Goal: Information Seeking & Learning: Learn about a topic

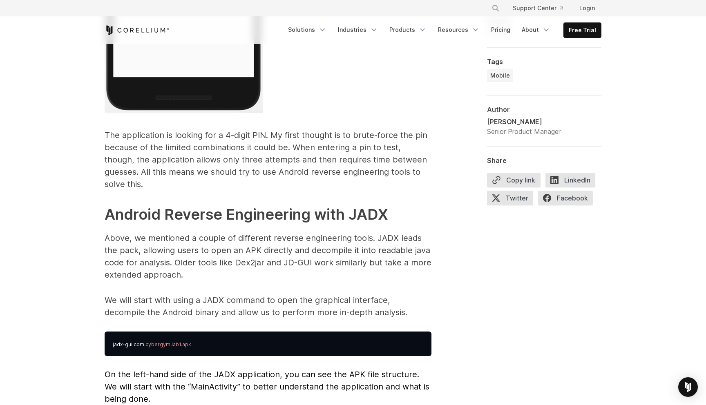
scroll to position [1933, 0]
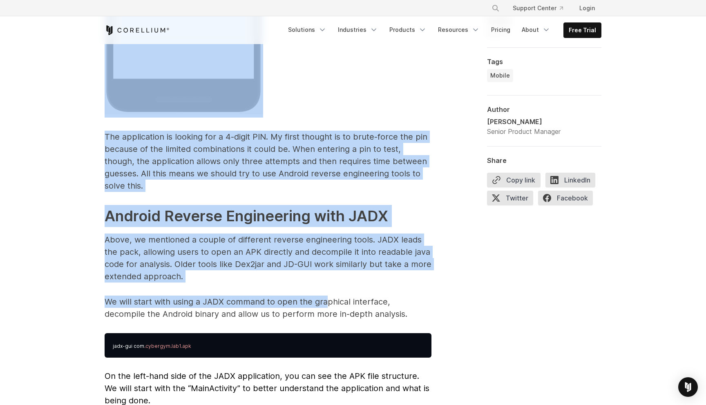
drag, startPoint x: 93, startPoint y: 121, endPoint x: 331, endPoint y: 293, distance: 293.5
click at [331, 296] on p "We will start with using a JADX command to open the graphical interface, decomp…" at bounding box center [268, 308] width 327 height 25
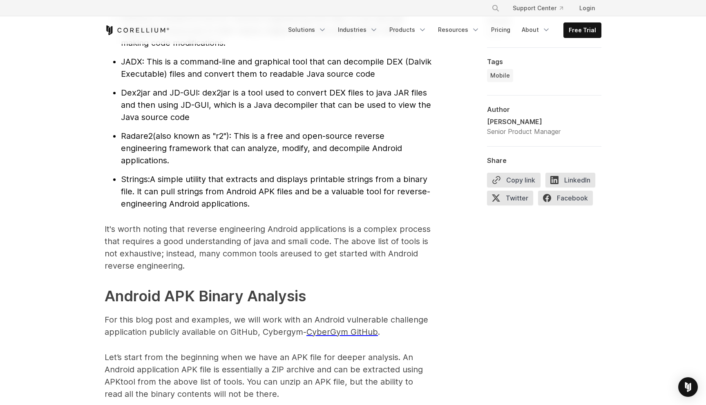
scroll to position [955, 0]
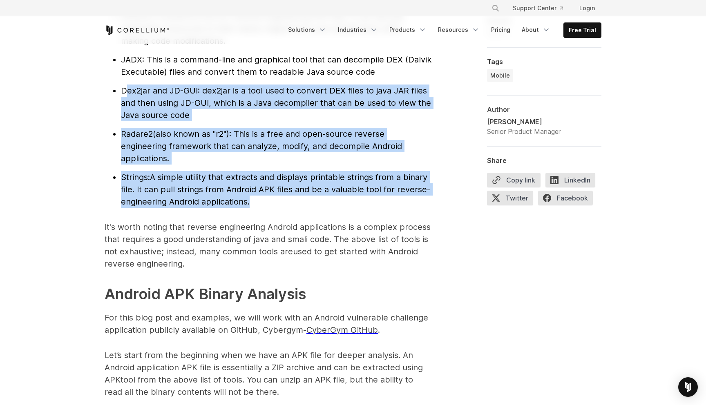
drag, startPoint x: 150, startPoint y: 85, endPoint x: 289, endPoint y: 208, distance: 185.8
click at [293, 205] on ul "APKtool : A powerful tool for reverse engineering APK files. It can decode appl…" at bounding box center [268, 109] width 327 height 198
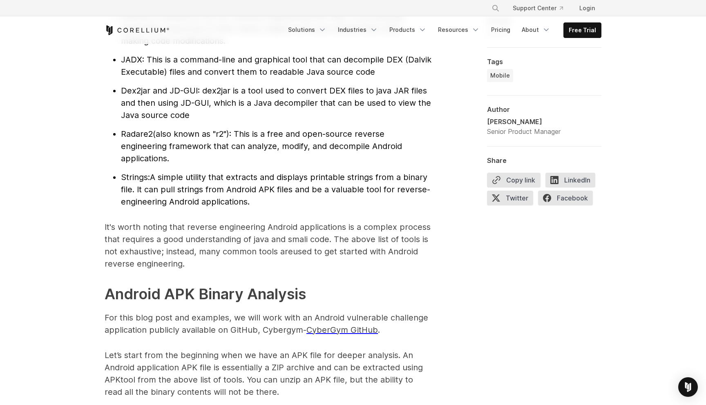
drag, startPoint x: 287, startPoint y: 170, endPoint x: 287, endPoint y: 165, distance: 4.9
click at [287, 165] on ul "APKtool : A powerful tool for reverse engineering APK files. It can decode appl…" at bounding box center [268, 109] width 327 height 198
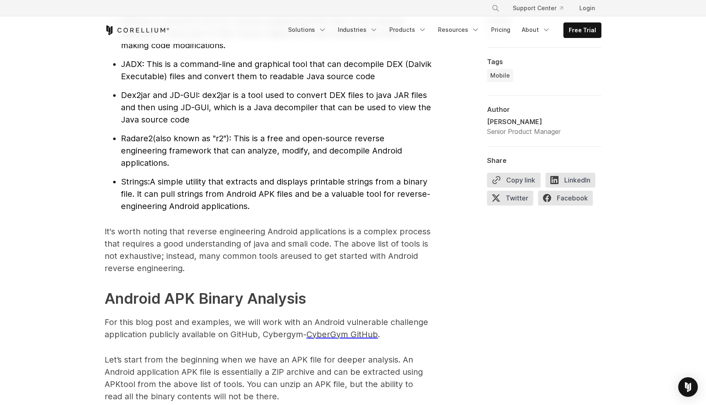
scroll to position [948, 0]
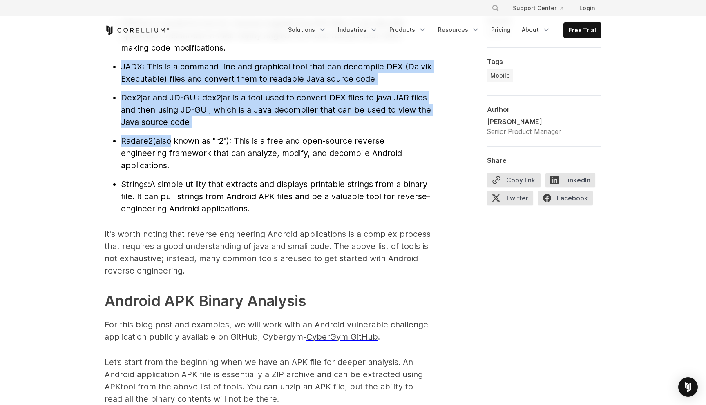
drag, startPoint x: 158, startPoint y: 117, endPoint x: 170, endPoint y: 148, distance: 33.2
click at [170, 148] on ul "APKtool : A powerful tool for reverse engineering APK files. It can decode appl…" at bounding box center [268, 116] width 327 height 198
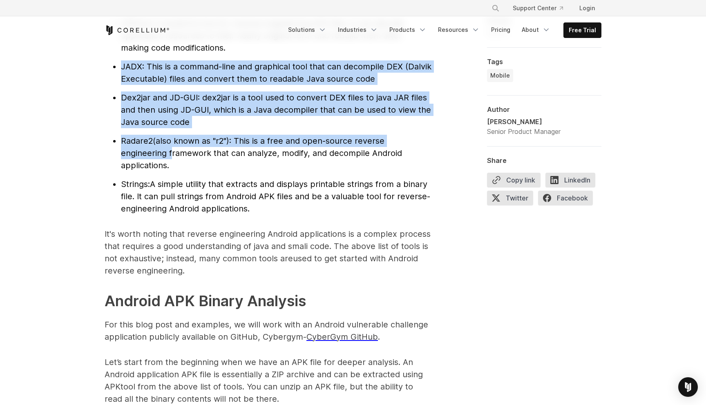
click at [170, 148] on span "(also known as "r2"): This is a free and open-source reverse engineering framew…" at bounding box center [261, 153] width 281 height 34
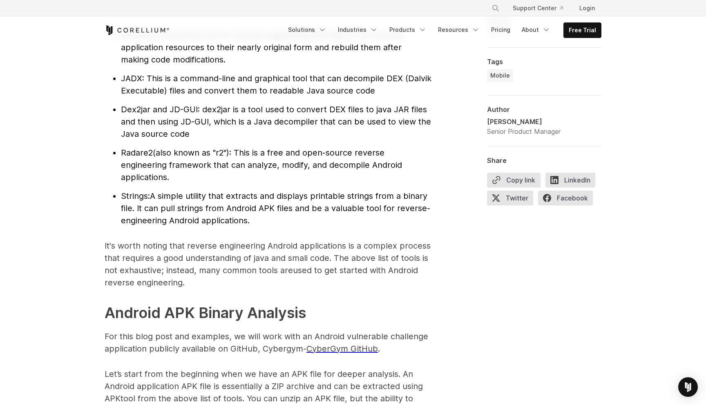
scroll to position [931, 0]
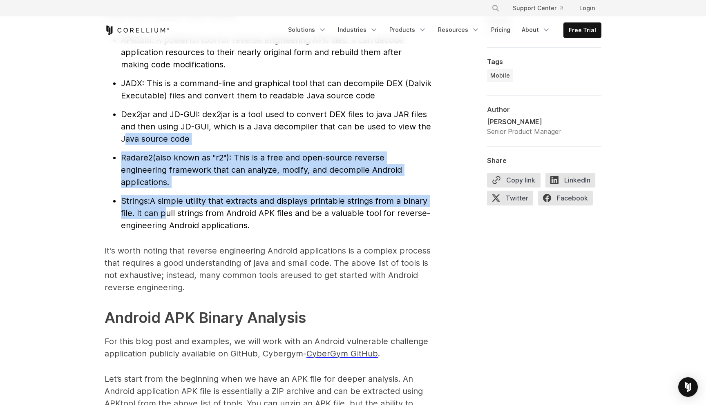
drag, startPoint x: 125, startPoint y: 141, endPoint x: 165, endPoint y: 214, distance: 84.1
click at [165, 214] on ul "APKtool : A powerful tool for reverse engineering APK files. It can decode appl…" at bounding box center [268, 133] width 327 height 198
click at [165, 214] on span "A simple utility that extracts and displays printable strings from a binary fil…" at bounding box center [275, 213] width 309 height 34
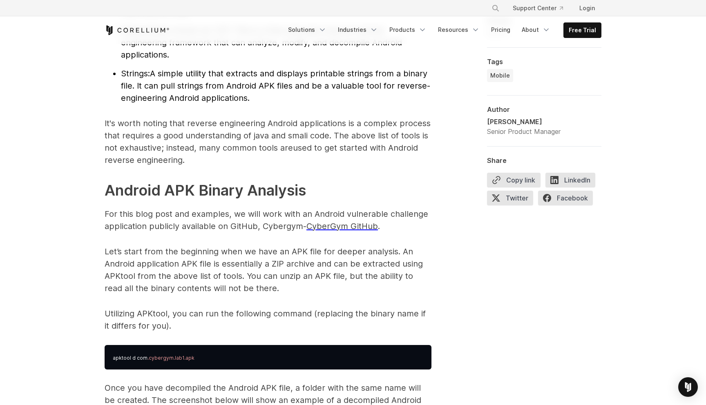
scroll to position [1057, 0]
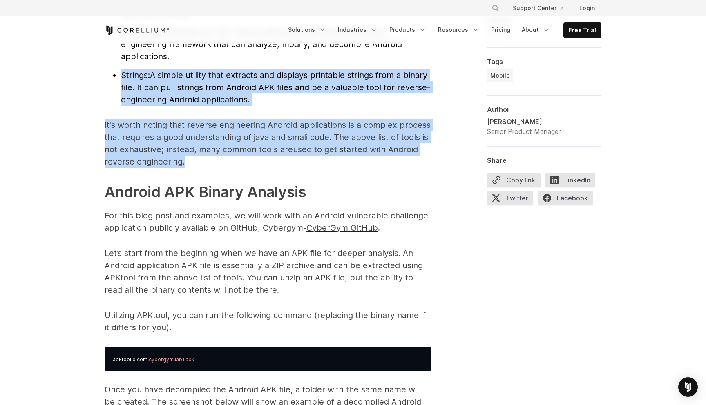
drag, startPoint x: 119, startPoint y: 73, endPoint x: 197, endPoint y: 161, distance: 116.9
click at [197, 161] on p "It's worth noting that reverse engineering Android applications is a complex pr…" at bounding box center [268, 143] width 327 height 49
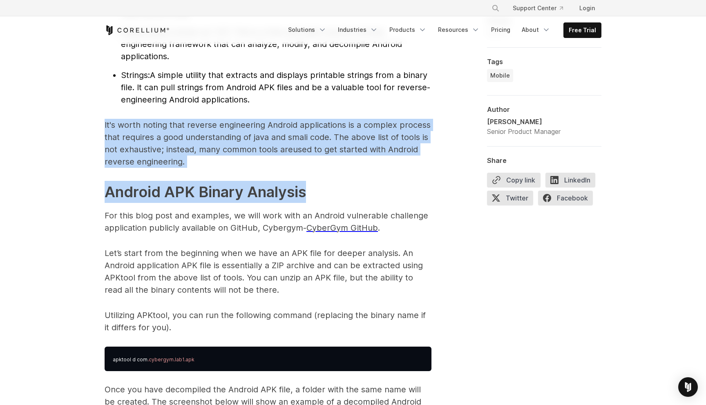
drag, startPoint x: 108, startPoint y: 120, endPoint x: 359, endPoint y: 190, distance: 260.5
click at [359, 190] on h2 "Android APK Binary Analysis" at bounding box center [268, 192] width 327 height 22
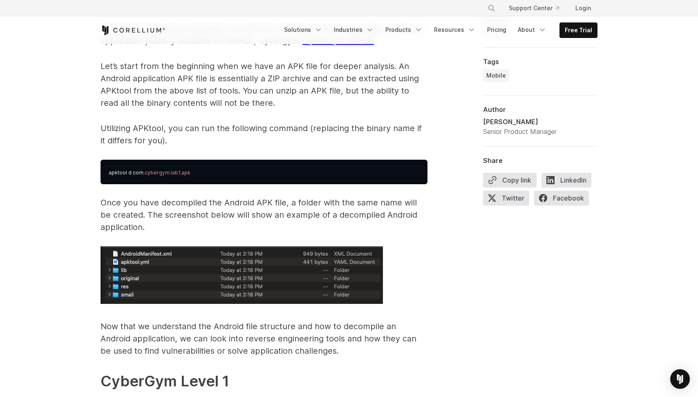
scroll to position [1250, 0]
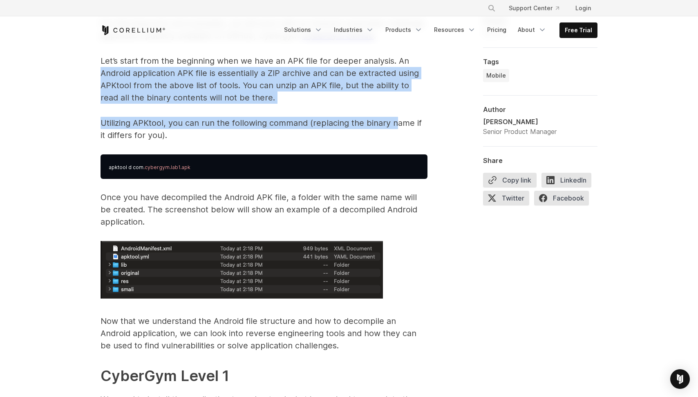
drag, startPoint x: 60, startPoint y: 67, endPoint x: 376, endPoint y: 156, distance: 328.3
click at [376, 156] on pre "apktool d com .cybergym.lab1.apk" at bounding box center [263, 166] width 327 height 25
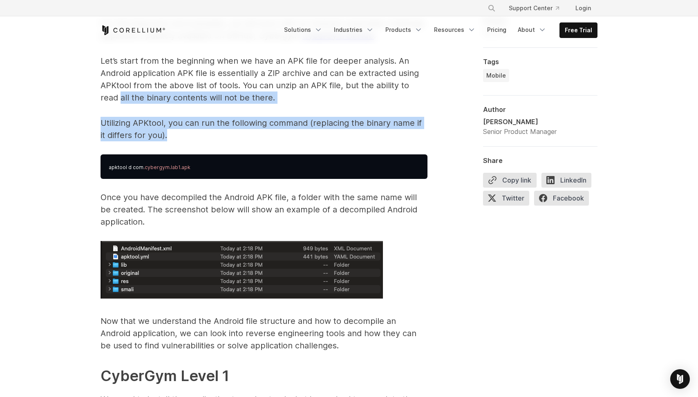
drag, startPoint x: 63, startPoint y: 97, endPoint x: 118, endPoint y: 153, distance: 78.9
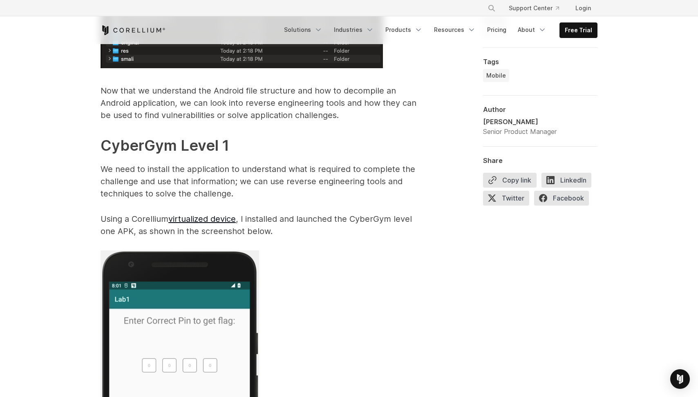
scroll to position [1481, 0]
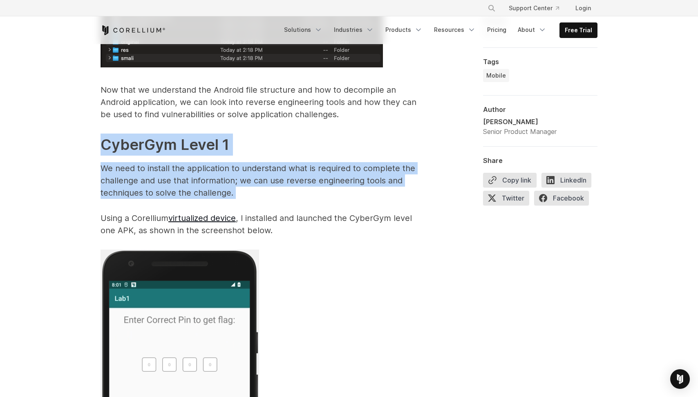
drag, startPoint x: 164, startPoint y: 156, endPoint x: 364, endPoint y: 203, distance: 204.9
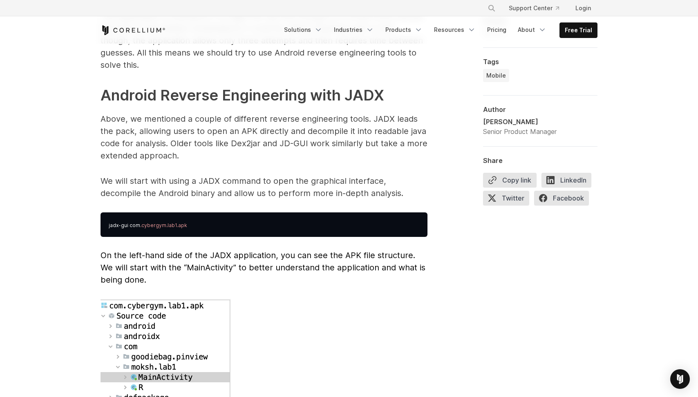
scroll to position [2050, 0]
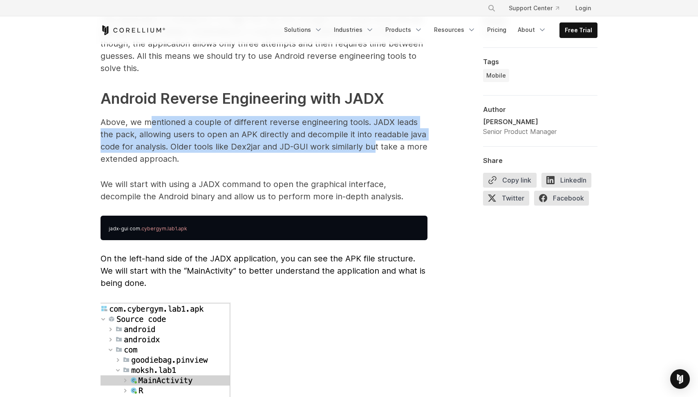
drag, startPoint x: 150, startPoint y: 110, endPoint x: 374, endPoint y: 131, distance: 225.3
click at [374, 131] on p "Above, we mentioned a couple of different reverse engineering tools. JADX leads…" at bounding box center [263, 140] width 327 height 49
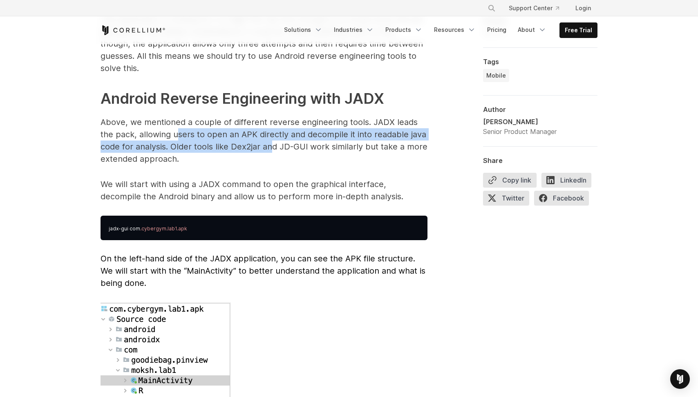
drag, startPoint x: 199, startPoint y: 130, endPoint x: 273, endPoint y: 134, distance: 74.1
click at [273, 134] on p "Above, we mentioned a couple of different reverse engineering tools. JADX leads…" at bounding box center [263, 140] width 327 height 49
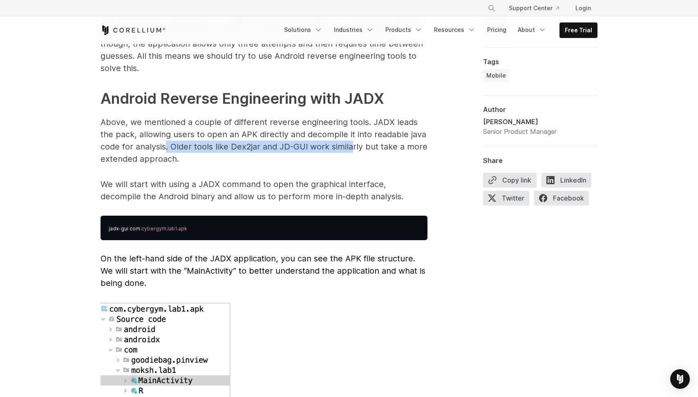
drag, startPoint x: 167, startPoint y: 131, endPoint x: 350, endPoint y: 138, distance: 183.6
click at [350, 138] on p "Above, we mentioned a couple of different reverse engineering tools. JADX leads…" at bounding box center [263, 140] width 327 height 49
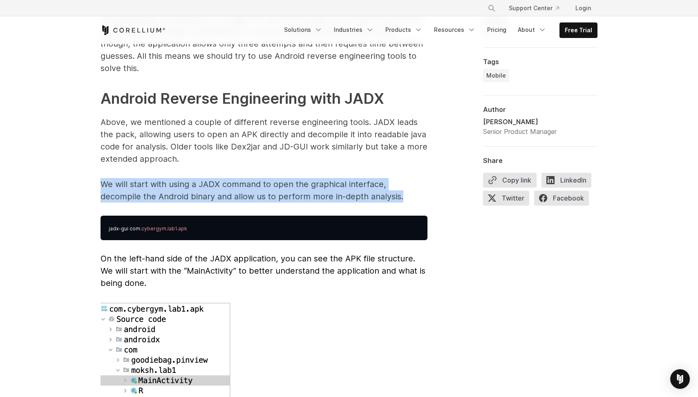
drag, startPoint x: 96, startPoint y: 170, endPoint x: 208, endPoint y: 199, distance: 115.1
click at [208, 199] on span "Reverse Engineering Android Apps Reverse engineering an Android application typ…" at bounding box center [263, 391] width 327 height 3841
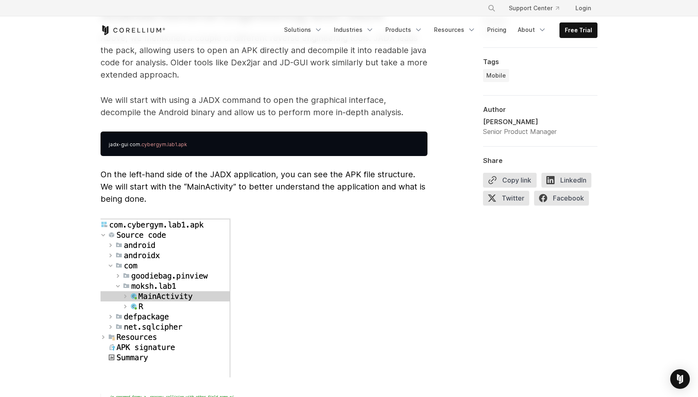
scroll to position [2138, 0]
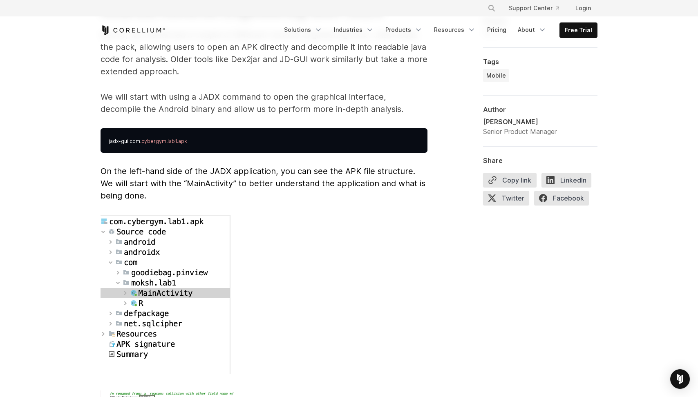
click at [179, 230] on img at bounding box center [165, 294] width 130 height 159
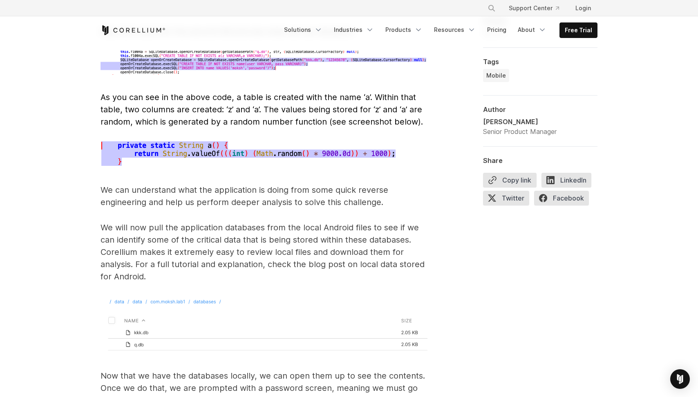
scroll to position [2869, 0]
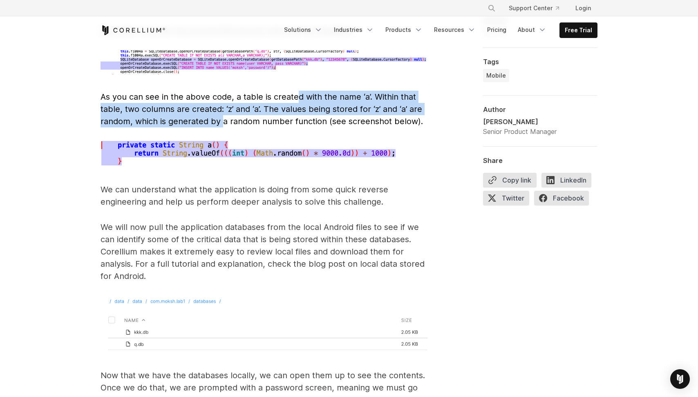
drag, startPoint x: 322, startPoint y: 90, endPoint x: 225, endPoint y: 100, distance: 97.4
click at [224, 103] on p "As you can see in the above code, a table is created with the name ‘a’. Within …" at bounding box center [263, 109] width 327 height 37
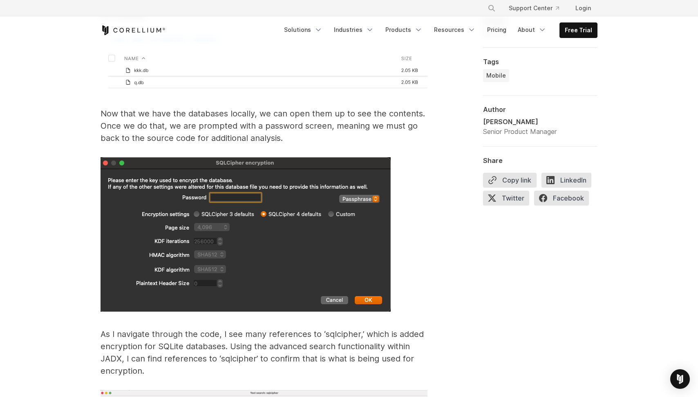
scroll to position [3133, 0]
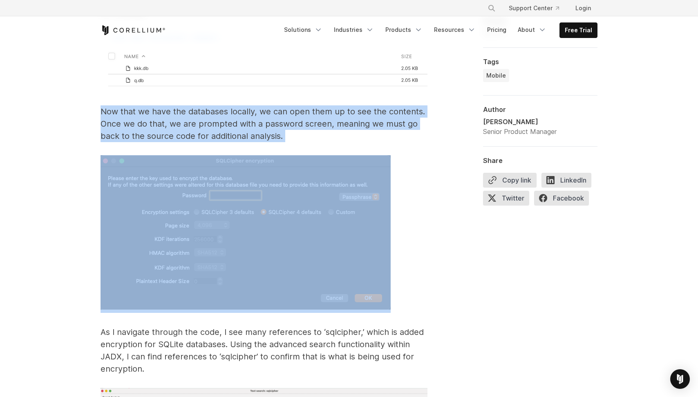
drag, startPoint x: 73, startPoint y: 97, endPoint x: 69, endPoint y: 130, distance: 32.5
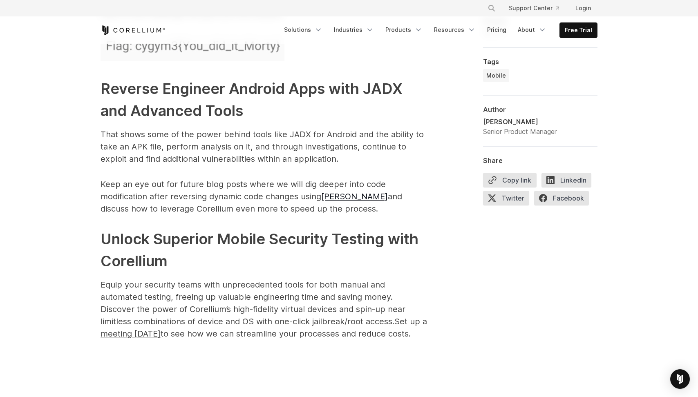
scroll to position [4023, 0]
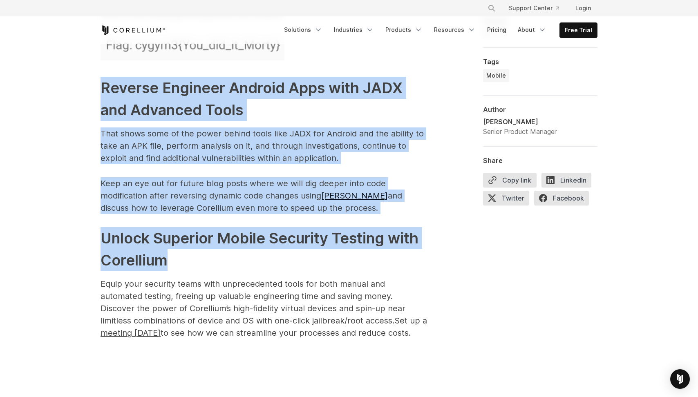
drag, startPoint x: 104, startPoint y: 78, endPoint x: 170, endPoint y: 261, distance: 194.5
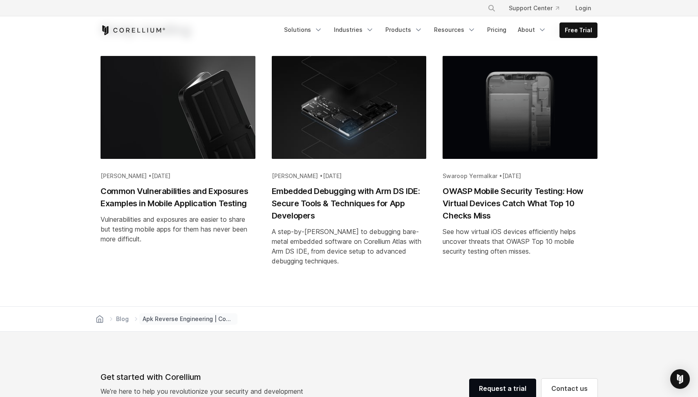
scroll to position [4435, 0]
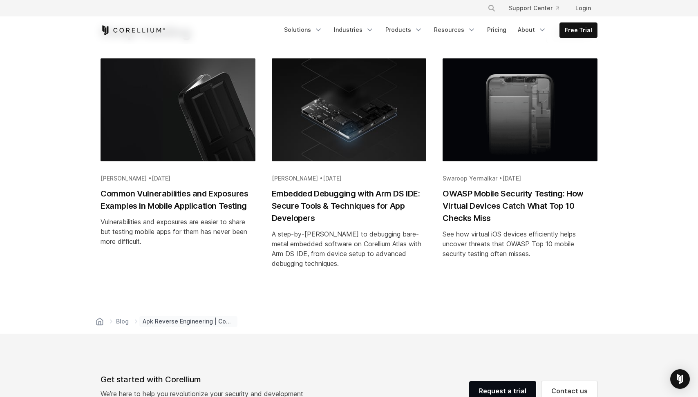
click at [472, 309] on div "Blog Apk Reverse Engineering | Compile Code to Readable Insights" at bounding box center [349, 321] width 510 height 25
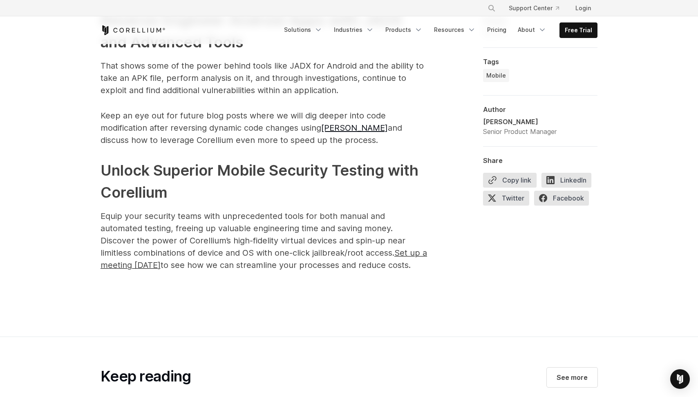
scroll to position [4095, 0]
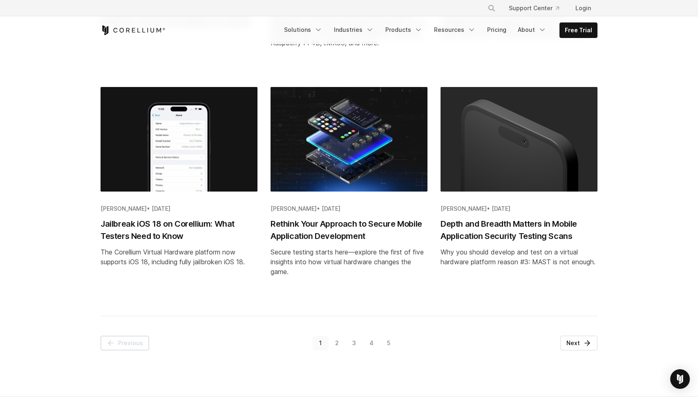
scroll to position [863, 0]
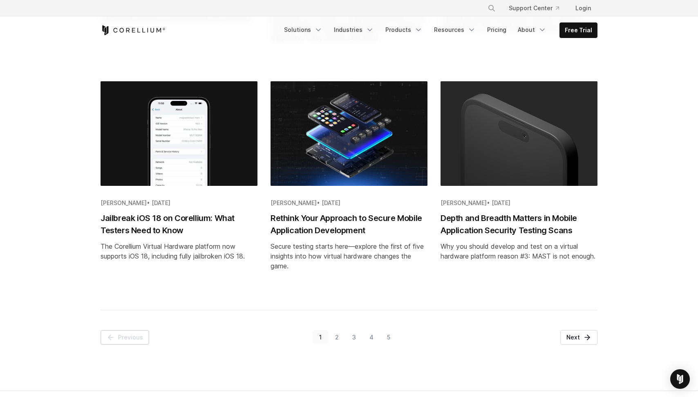
click at [337, 339] on link "2" at bounding box center [336, 337] width 17 height 15
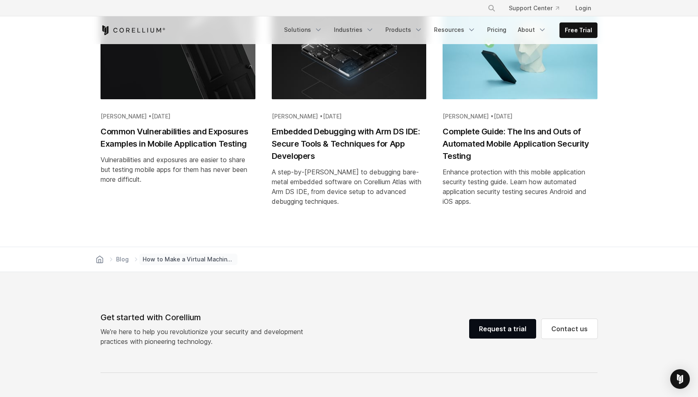
scroll to position [3449, 0]
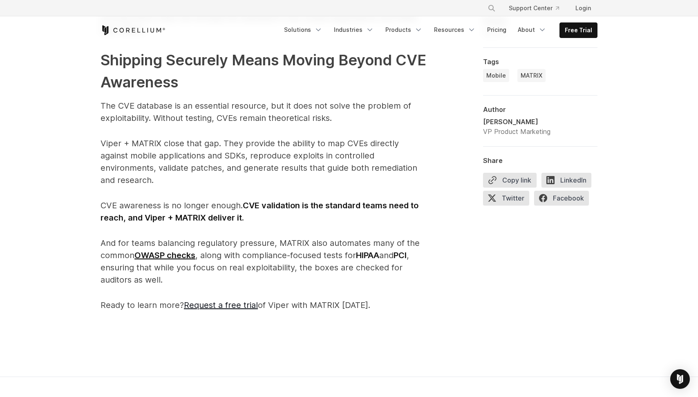
scroll to position [2938, 0]
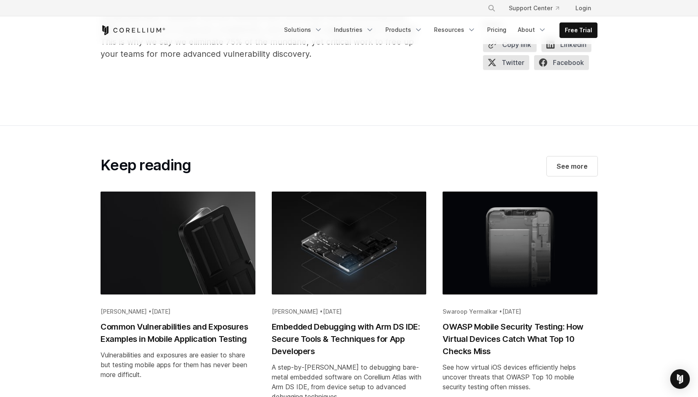
scroll to position [3148, 0]
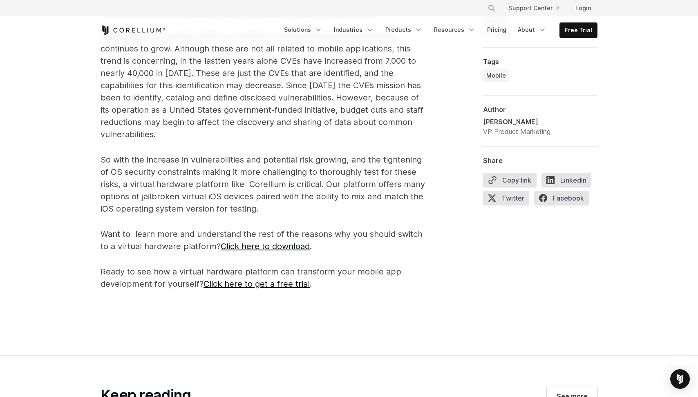
scroll to position [935, 0]
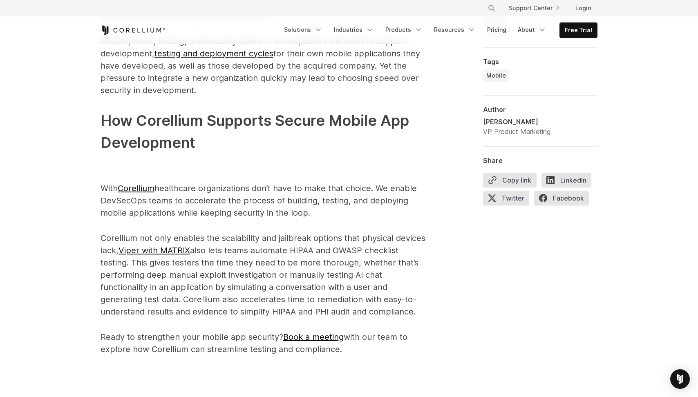
scroll to position [974, 0]
click at [237, 192] on p "With Corellium healthcare organizations don’t have to make that choice. We enab…" at bounding box center [263, 201] width 327 height 37
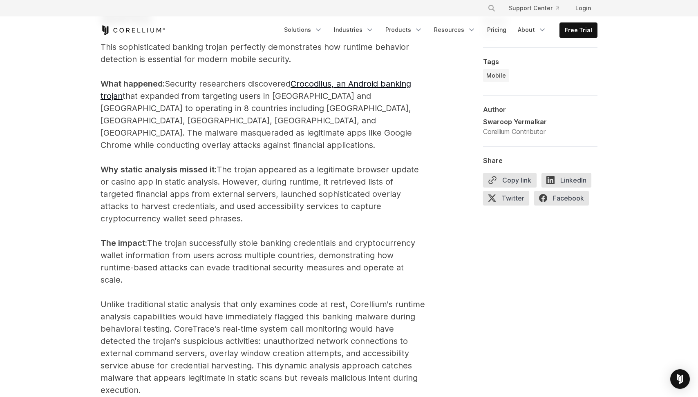
scroll to position [875, 0]
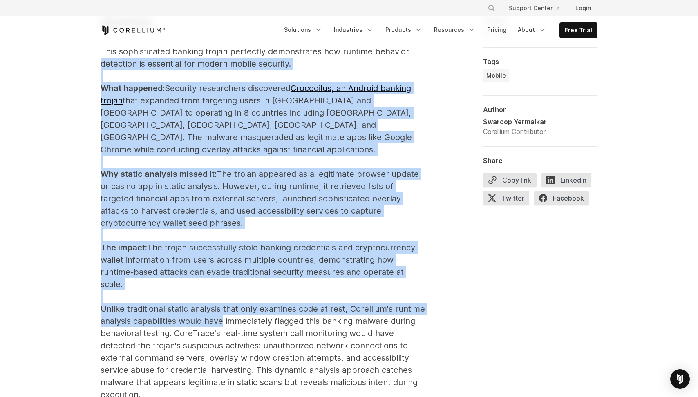
drag, startPoint x: 101, startPoint y: 67, endPoint x: 222, endPoint y: 305, distance: 266.7
click at [222, 305] on p "This sophisticated banking trojan perfectly demonstrates how runtime behavior d…" at bounding box center [263, 222] width 327 height 355
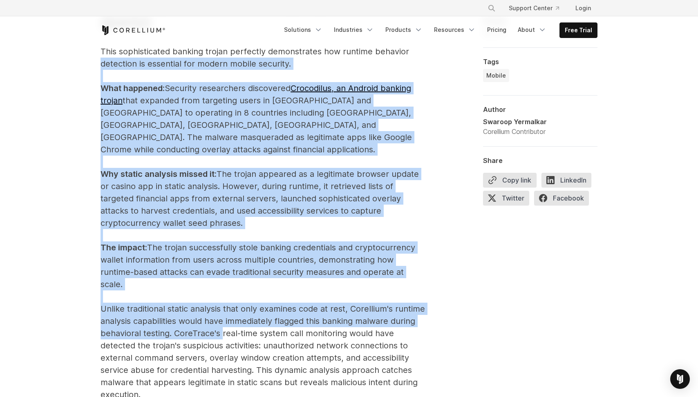
click at [222, 305] on p "This sophisticated banking trojan perfectly demonstrates how runtime behavior d…" at bounding box center [263, 222] width 327 height 355
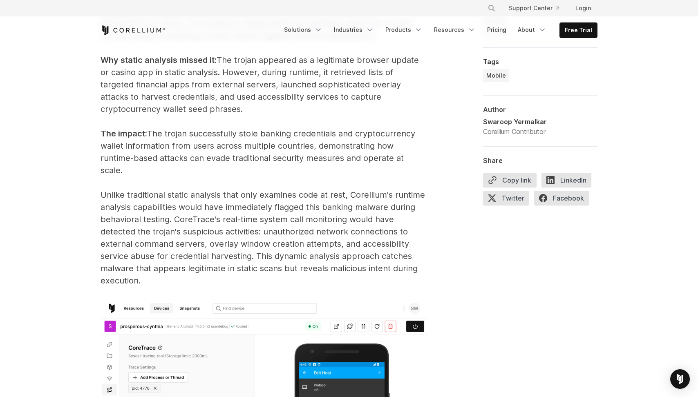
scroll to position [991, 0]
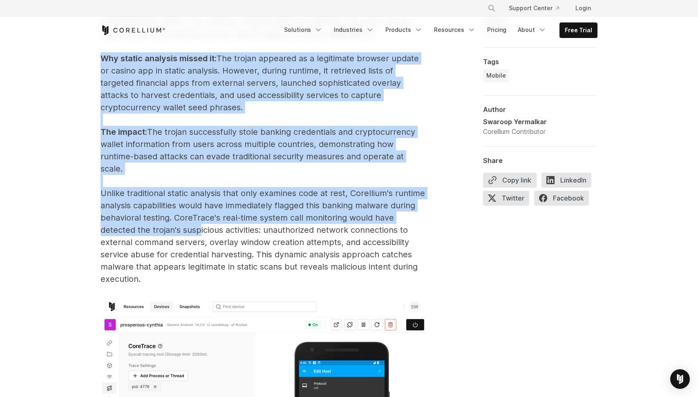
drag, startPoint x: 75, startPoint y: 50, endPoint x: 206, endPoint y: 212, distance: 208.3
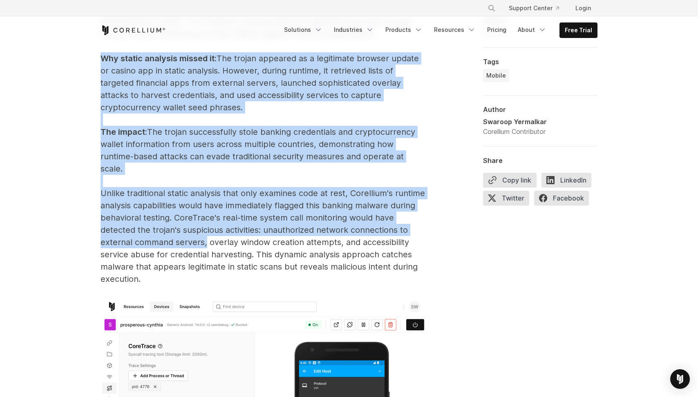
click at [206, 212] on p "This sophisticated banking trojan perfectly demonstrates how runtime behavior d…" at bounding box center [263, 107] width 327 height 355
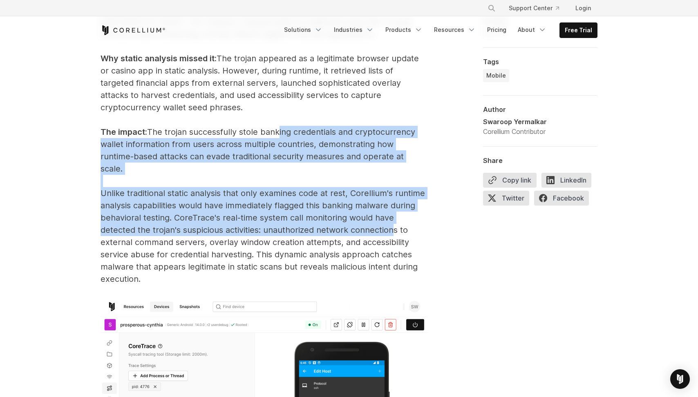
drag, startPoint x: 393, startPoint y: 203, endPoint x: 273, endPoint y: 121, distance: 144.8
click at [277, 121] on p "This sophisticated banking trojan perfectly demonstrates how runtime behavior d…" at bounding box center [263, 107] width 327 height 355
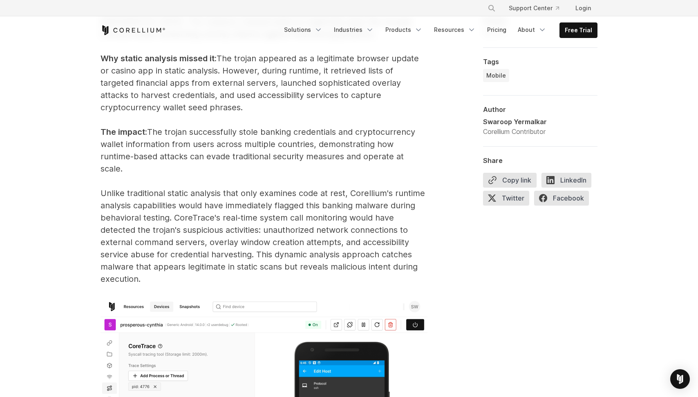
click at [273, 121] on p "This sophisticated banking trojan perfectly demonstrates how runtime behavior d…" at bounding box center [263, 107] width 327 height 355
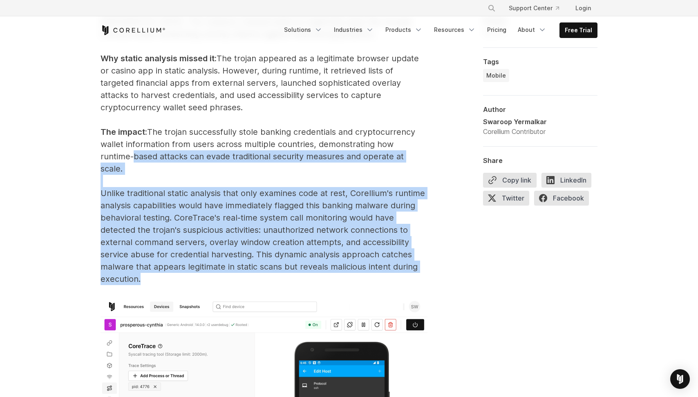
drag, startPoint x: 82, startPoint y: 147, endPoint x: 246, endPoint y: 274, distance: 207.0
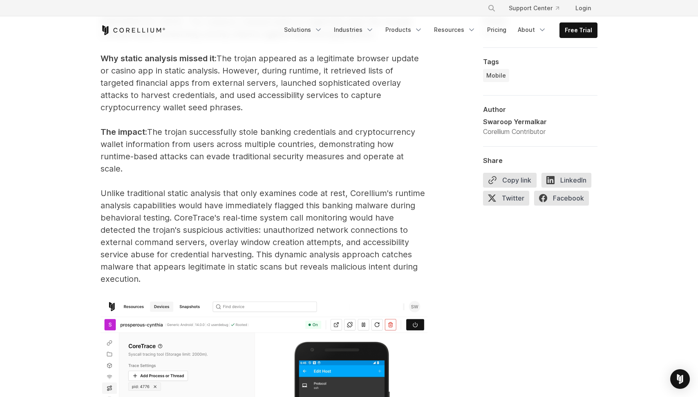
click at [263, 237] on p "This sophisticated banking trojan perfectly demonstrates how runtime behavior d…" at bounding box center [263, 107] width 327 height 355
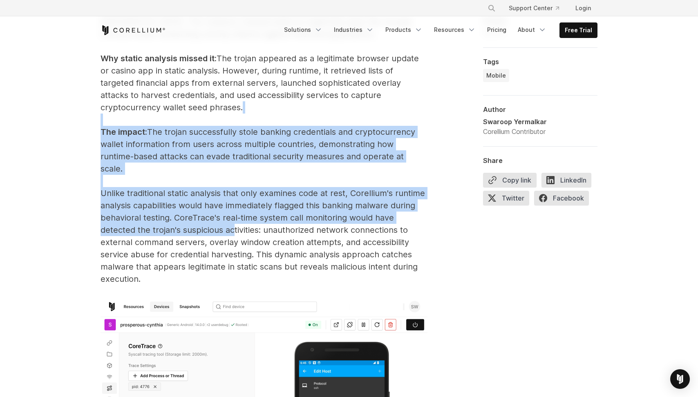
drag, startPoint x: 118, startPoint y: 107, endPoint x: 238, endPoint y: 209, distance: 157.4
click at [236, 208] on p "This sophisticated banking trojan perfectly demonstrates how runtime behavior d…" at bounding box center [263, 107] width 327 height 355
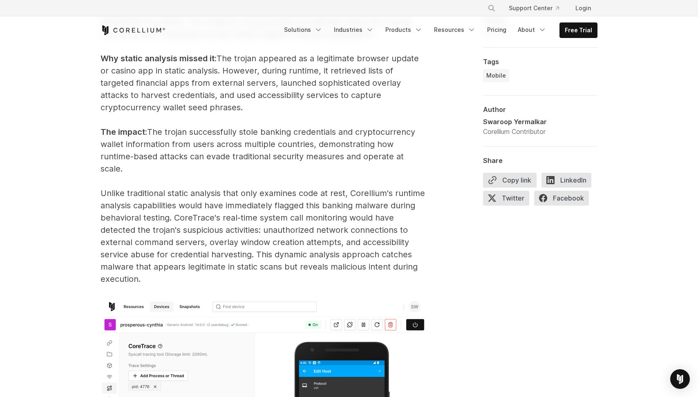
click at [238, 209] on p "This sophisticated banking trojan perfectly demonstrates how runtime behavior d…" at bounding box center [263, 107] width 327 height 355
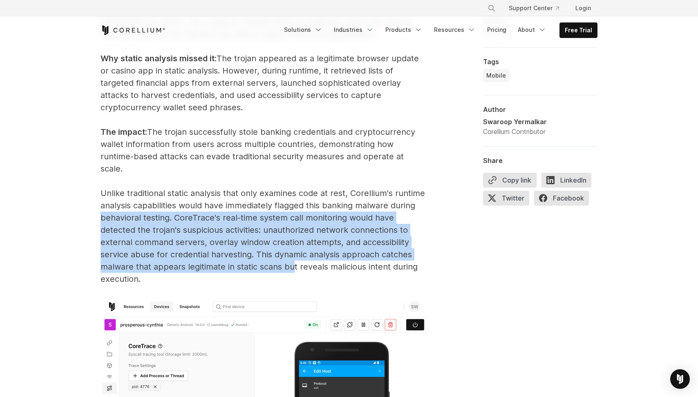
drag, startPoint x: 294, startPoint y: 237, endPoint x: 58, endPoint y: 178, distance: 243.0
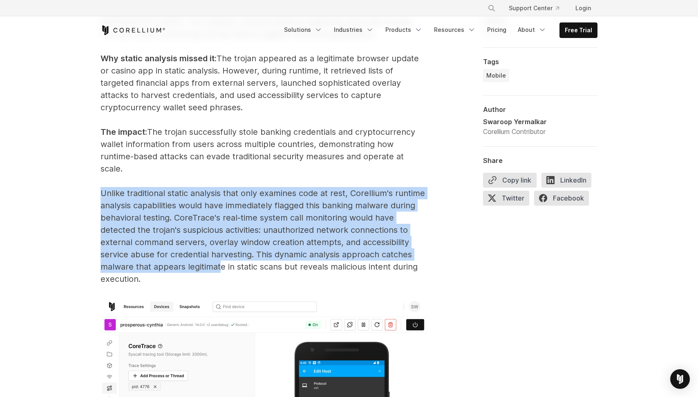
drag, startPoint x: 90, startPoint y: 167, endPoint x: 219, endPoint y: 246, distance: 150.9
click at [219, 246] on p "This sophisticated banking trojan perfectly demonstrates how runtime behavior d…" at bounding box center [263, 107] width 327 height 355
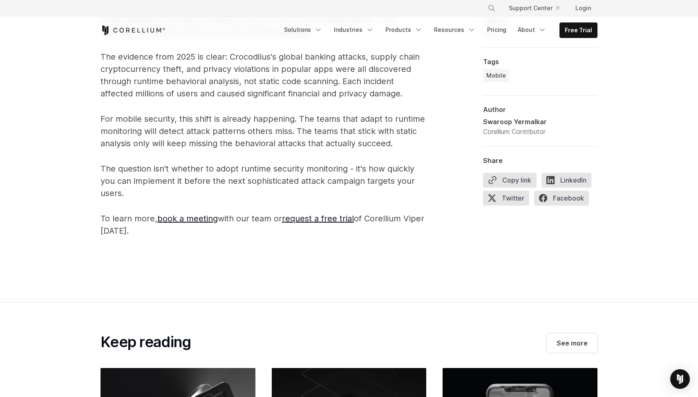
scroll to position [3986, 0]
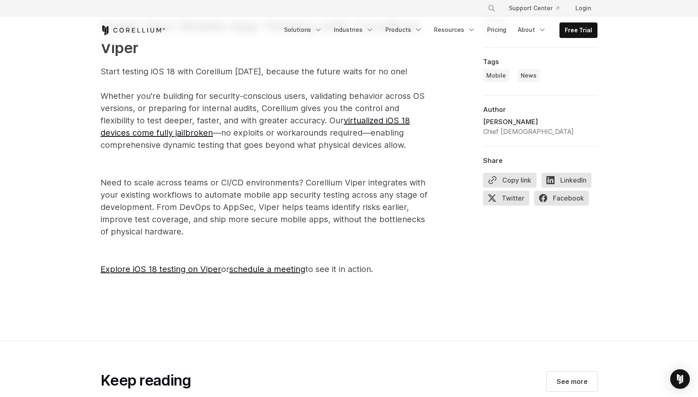
scroll to position [1373, 0]
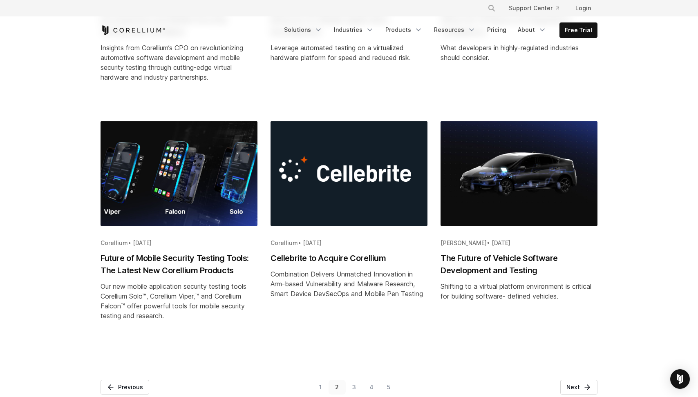
scroll to position [968, 0]
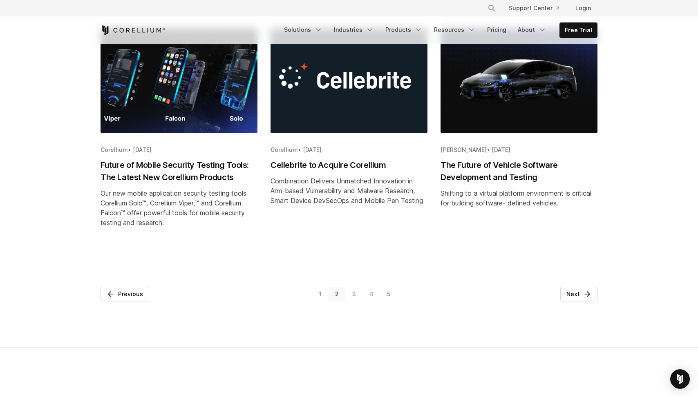
click at [355, 295] on link "3" at bounding box center [354, 294] width 17 height 15
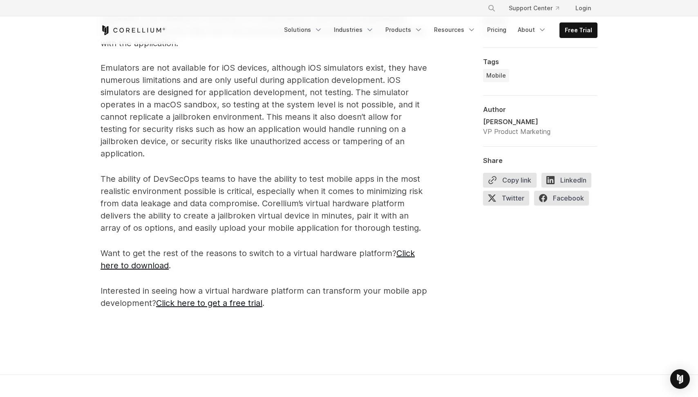
scroll to position [813, 0]
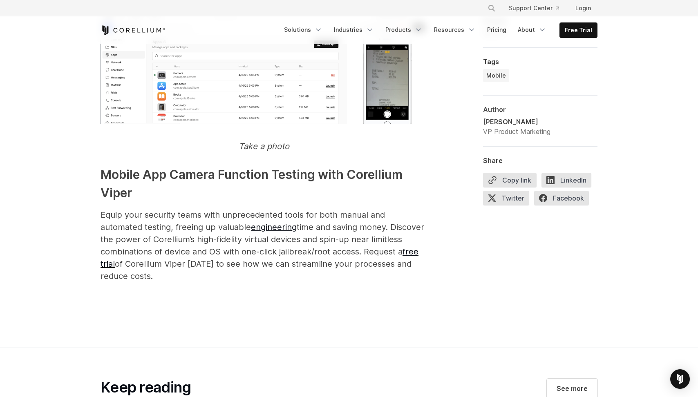
scroll to position [1384, 0]
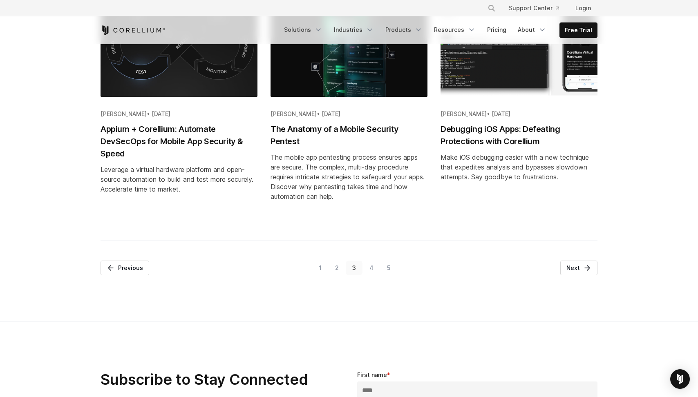
scroll to position [960, 0]
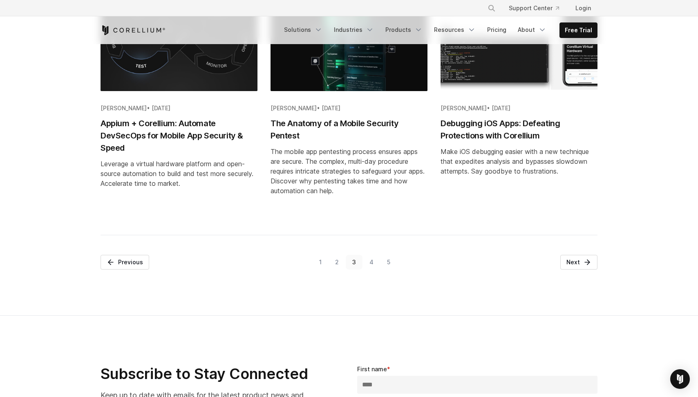
click at [373, 270] on link "4" at bounding box center [371, 262] width 18 height 15
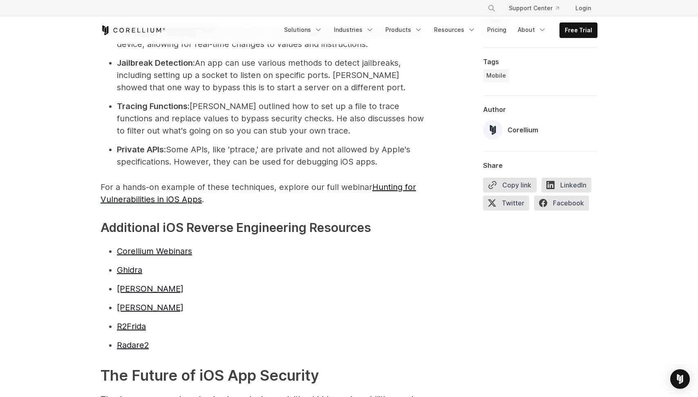
scroll to position [1840, 0]
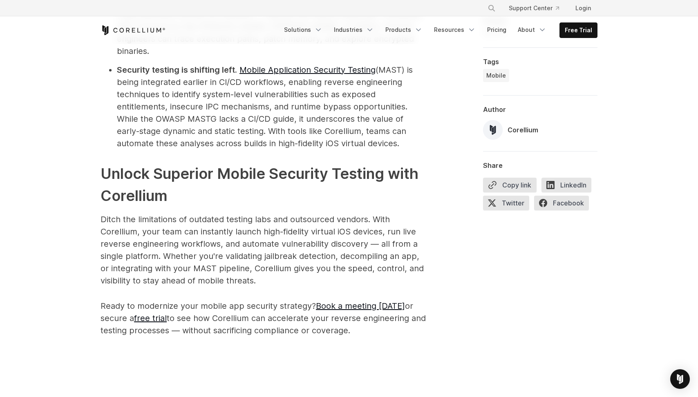
scroll to position [2610, 0]
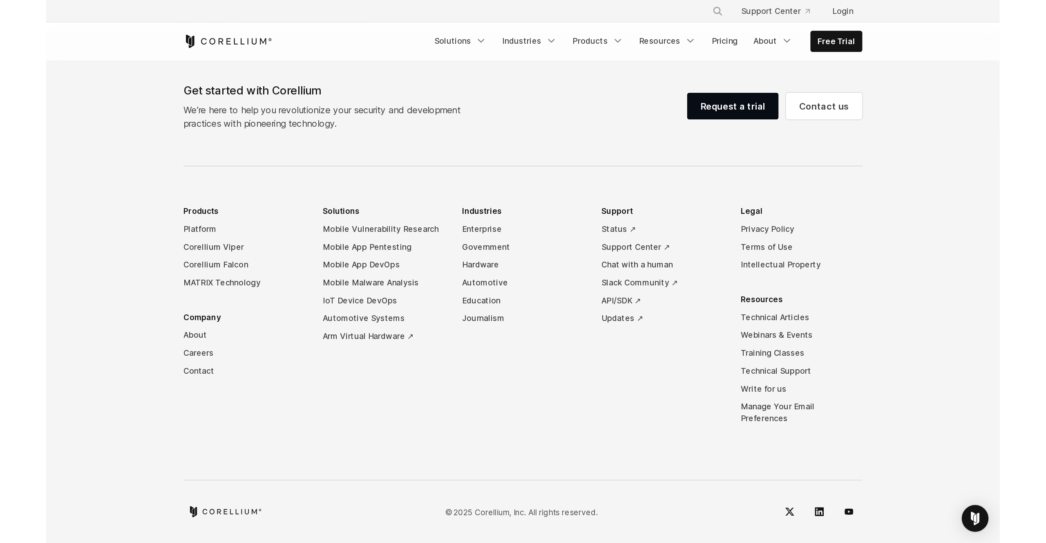
scroll to position [3627, 0]
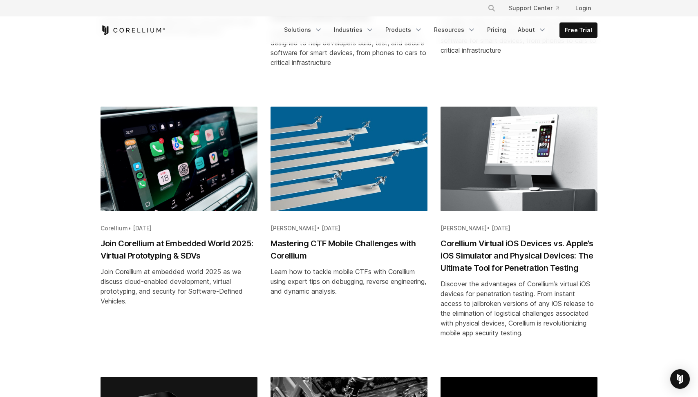
scroll to position [582, 0]
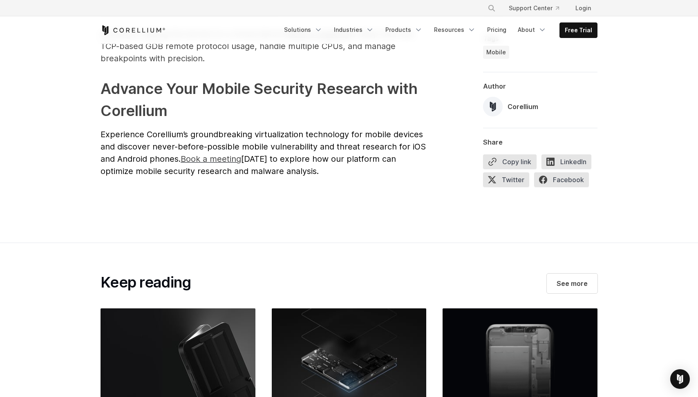
scroll to position [3045, 0]
